Goal: Contribute content: Add original content to the website for others to see

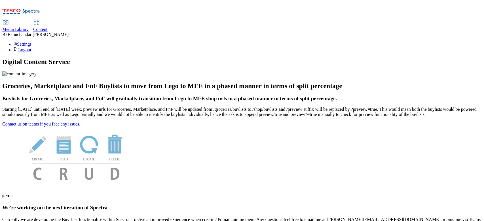
click at [29, 27] on span "Media Library" at bounding box center [15, 29] width 26 height 5
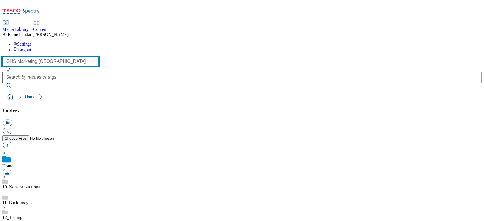
click at [37, 57] on select "GHS Marketing UK iGHS Marketing CE MCA CZ MCA HU MCA SK" at bounding box center [50, 61] width 96 height 9
select select "flare-ighs-ce-mktg"
click at [4, 57] on select "GHS Marketing UK iGHS Marketing CE MCA CZ MCA HU MCA SK" at bounding box center [50, 61] width 96 height 9
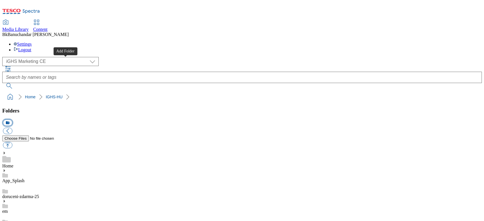
click at [12, 120] on button "icon_new_folder" at bounding box center [7, 123] width 9 height 7
type input "W29_25"
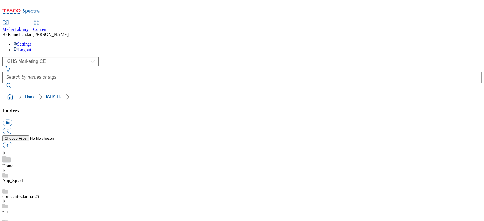
click at [12, 142] on button "button" at bounding box center [7, 145] width 9 height 7
type input "C:\fakepath\slide_en_1.jpg"
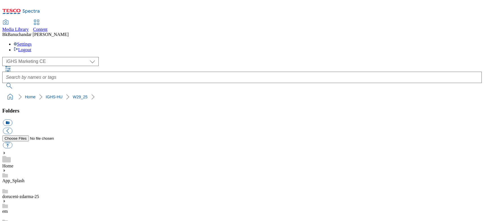
select select "flare-ighs-ce-mktg"
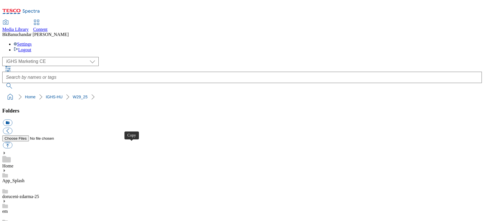
click at [12, 142] on button "button" at bounding box center [7, 145] width 9 height 7
type input "C:\fakepath\product_en_1.jpg"
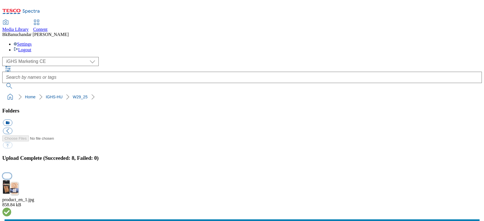
click at [11, 173] on button "button" at bounding box center [7, 175] width 9 height 5
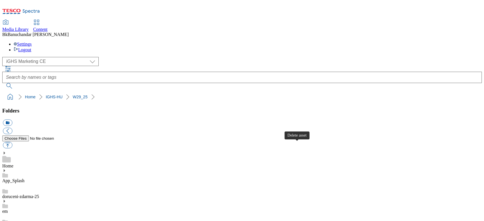
scroll to position [75, 0]
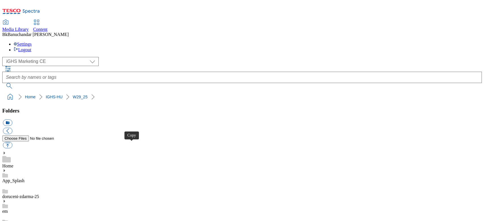
click at [12, 142] on button "button" at bounding box center [7, 145] width 9 height 7
type input "C:\fakepath\trade_en_1.jpg"
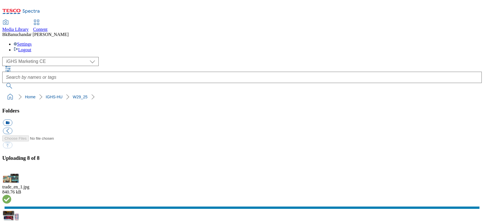
select select "flare-ighs-ce-mktg"
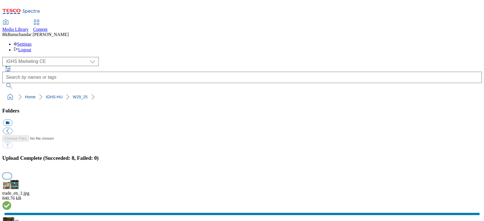
click at [11, 173] on button "button" at bounding box center [7, 175] width 9 height 5
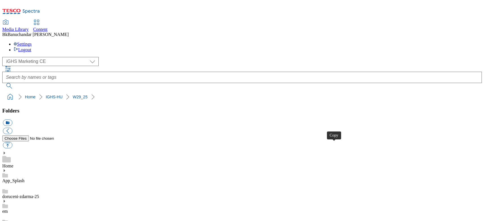
click at [12, 142] on button "button" at bounding box center [7, 145] width 9 height 7
type input "C:\fakepath\content_en_1.jpg"
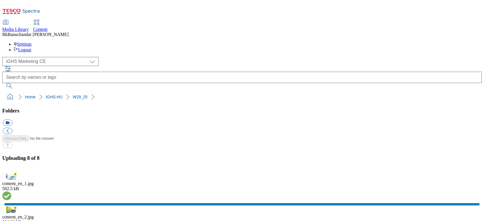
select select "flare-ighs-ce-mktg"
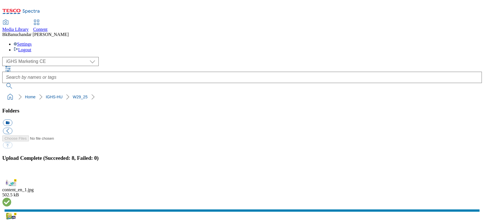
scroll to position [1490, 0]
click at [11, 173] on button "button" at bounding box center [7, 175] width 9 height 5
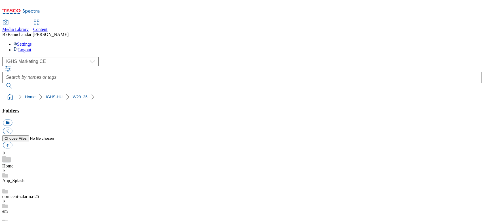
scroll to position [0, 0]
